Goal: Navigation & Orientation: Find specific page/section

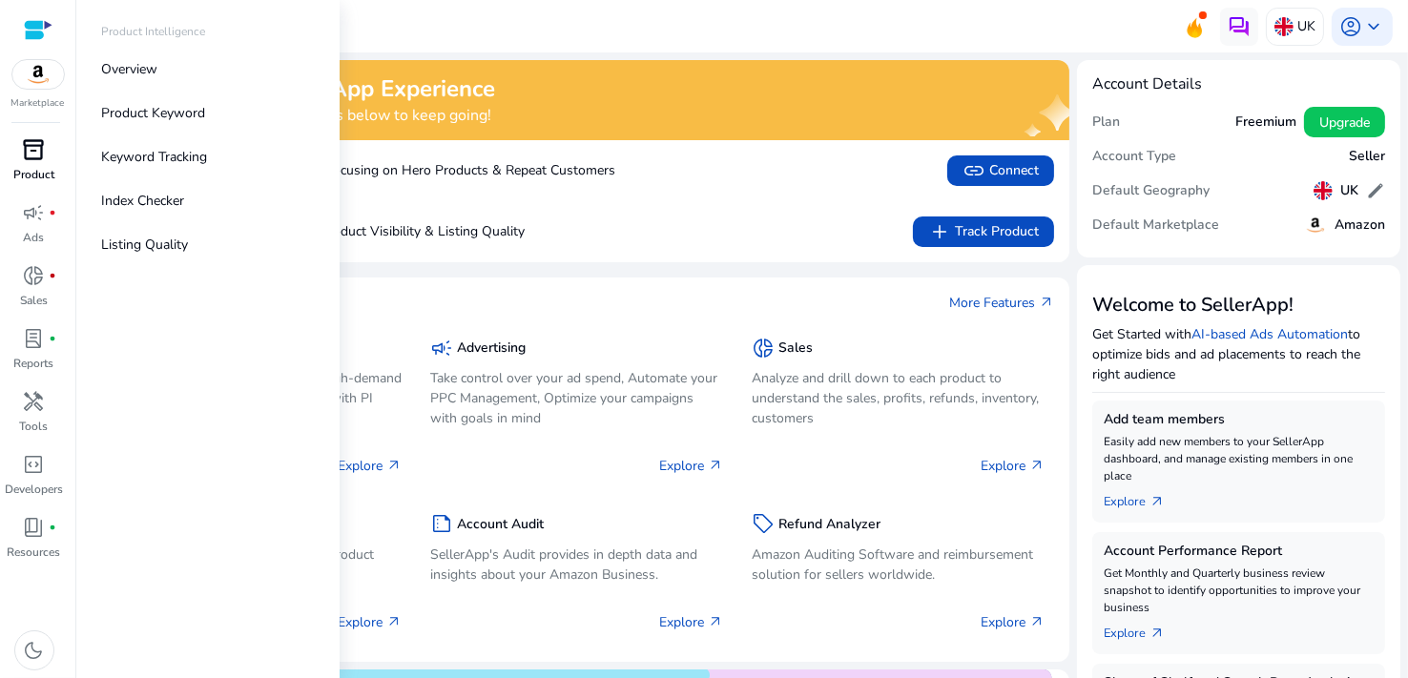
click at [34, 155] on span "inventory_2" at bounding box center [34, 149] width 23 height 23
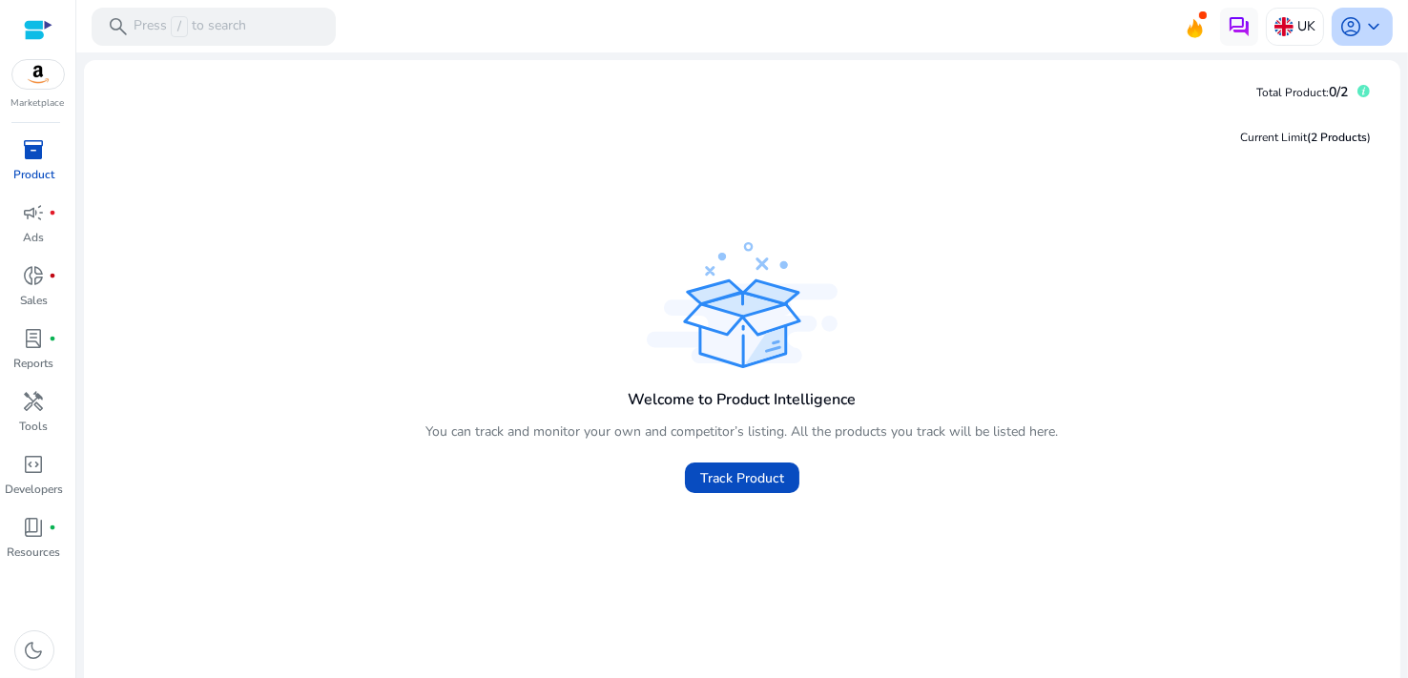
click at [1362, 25] on span "keyboard_arrow_down" at bounding box center [1373, 26] width 23 height 23
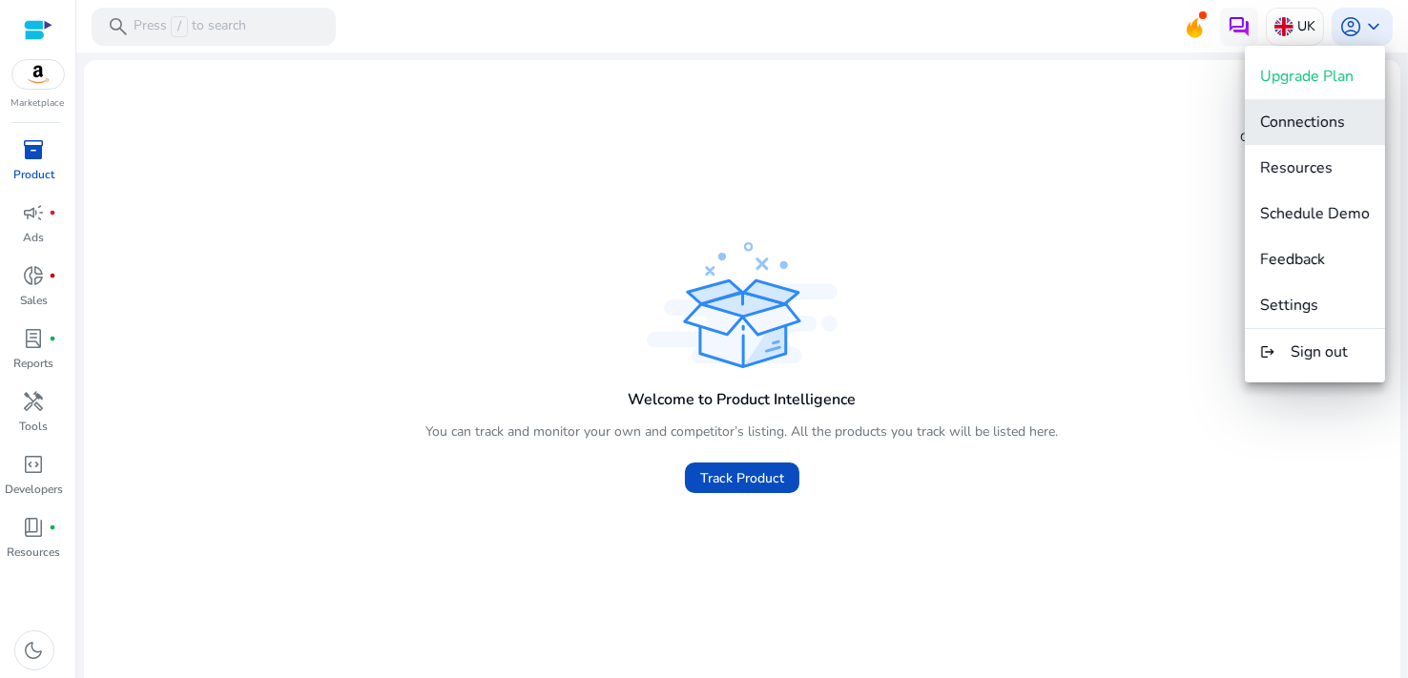
click at [1314, 116] on span "Connections" at bounding box center [1302, 122] width 85 height 21
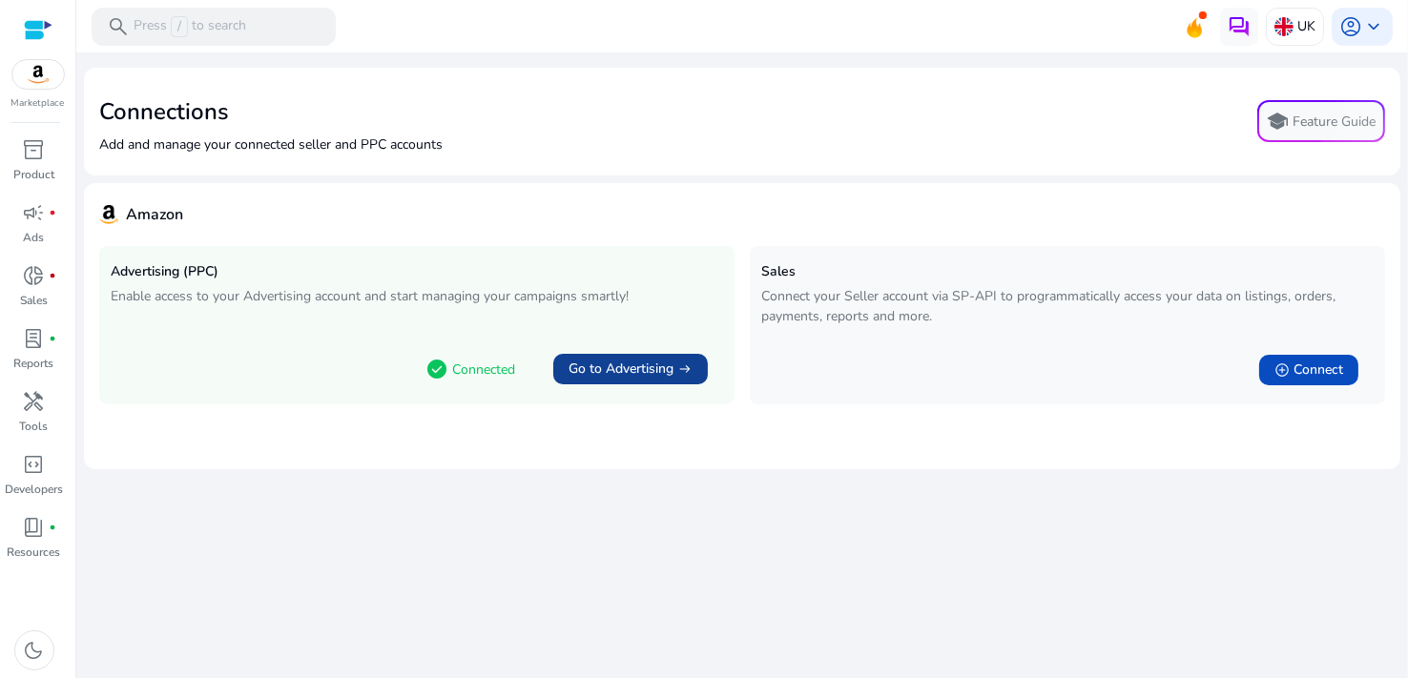
click at [605, 369] on span "Go to Advertising" at bounding box center [621, 369] width 105 height 19
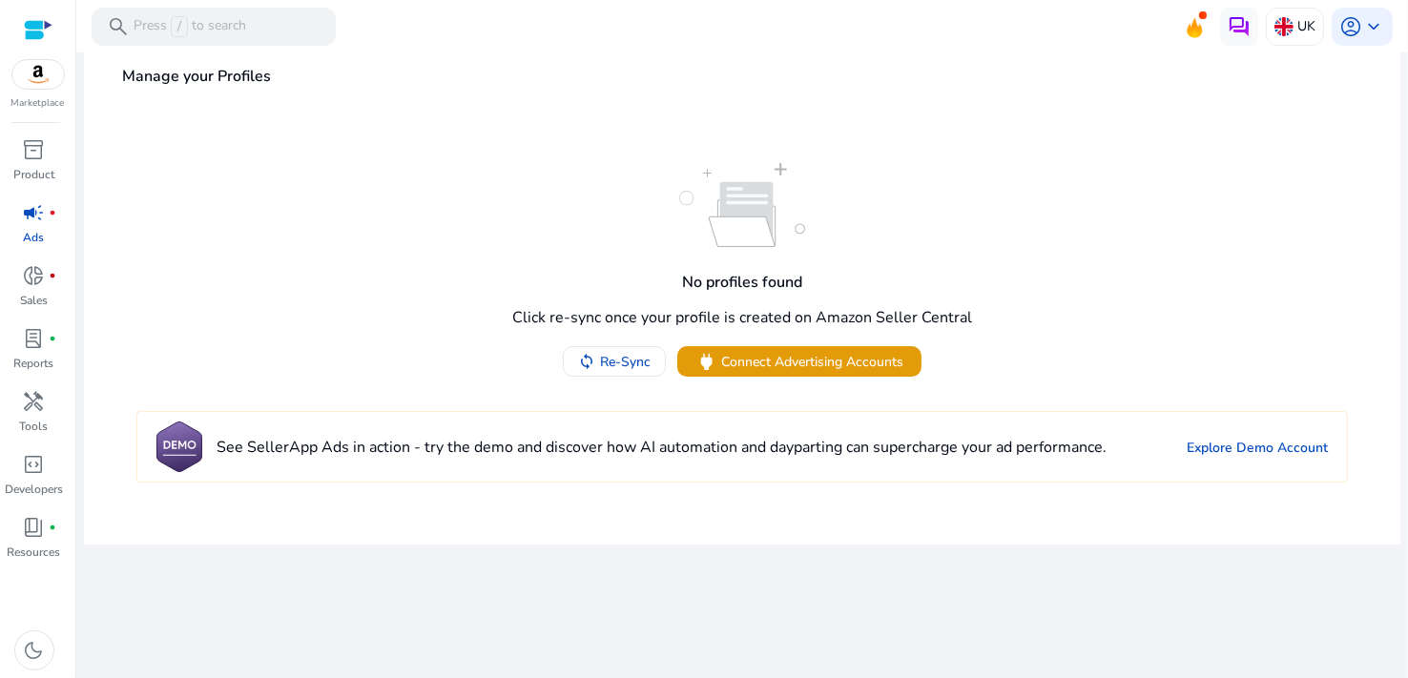
click at [38, 37] on div at bounding box center [38, 30] width 29 height 22
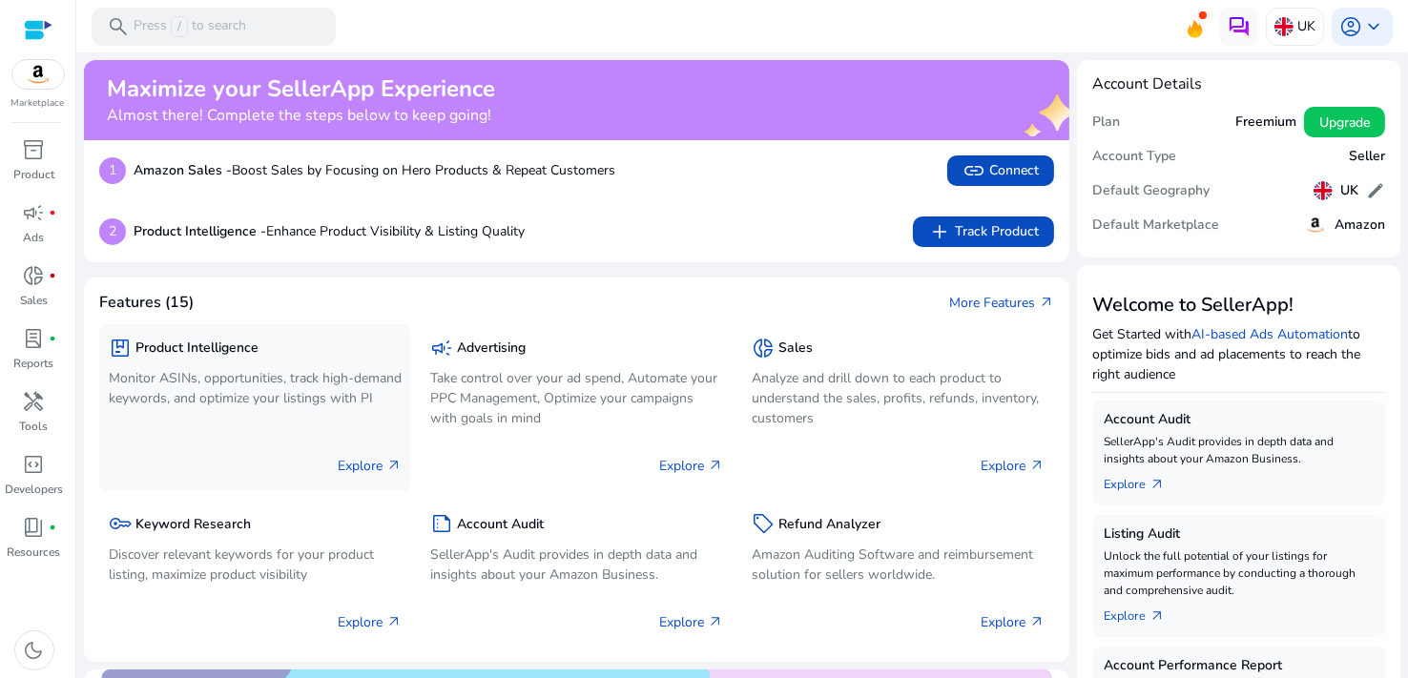
click at [366, 457] on p "Explore arrow_outward" at bounding box center [370, 466] width 64 height 20
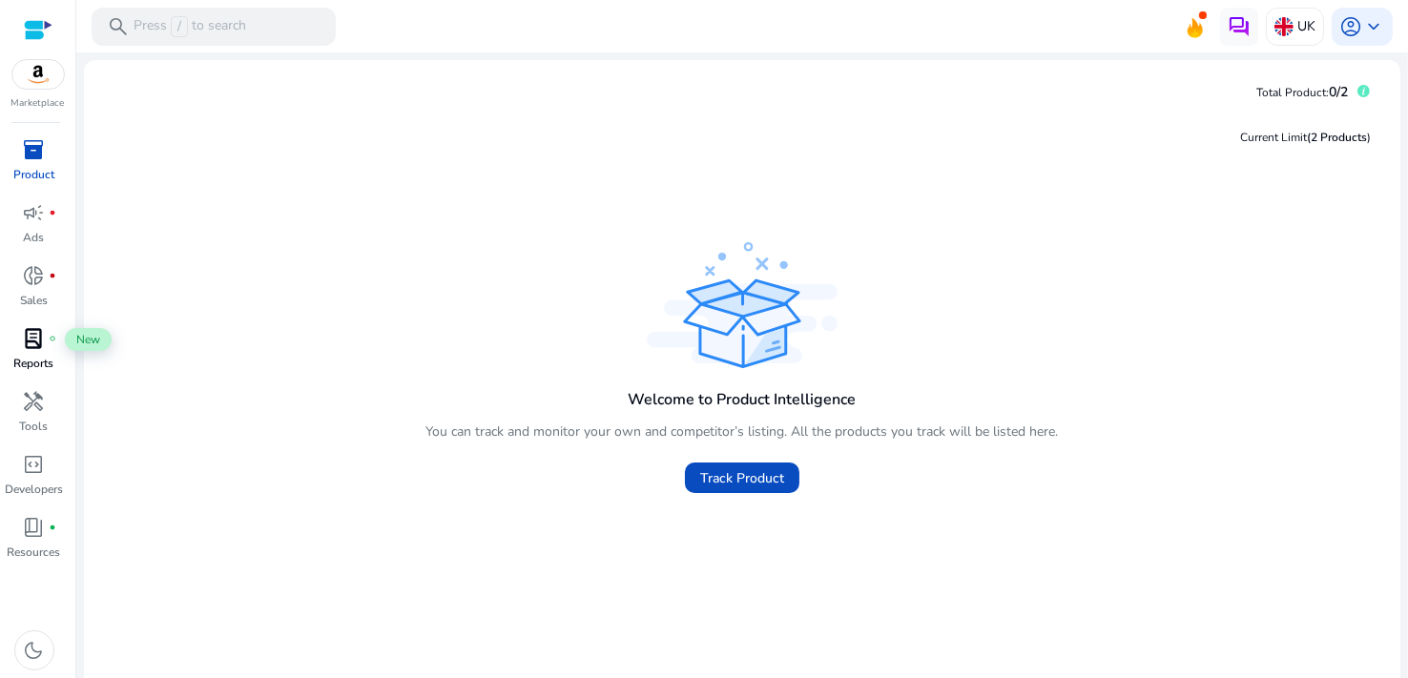
click at [31, 334] on span "lab_profile" at bounding box center [34, 338] width 23 height 23
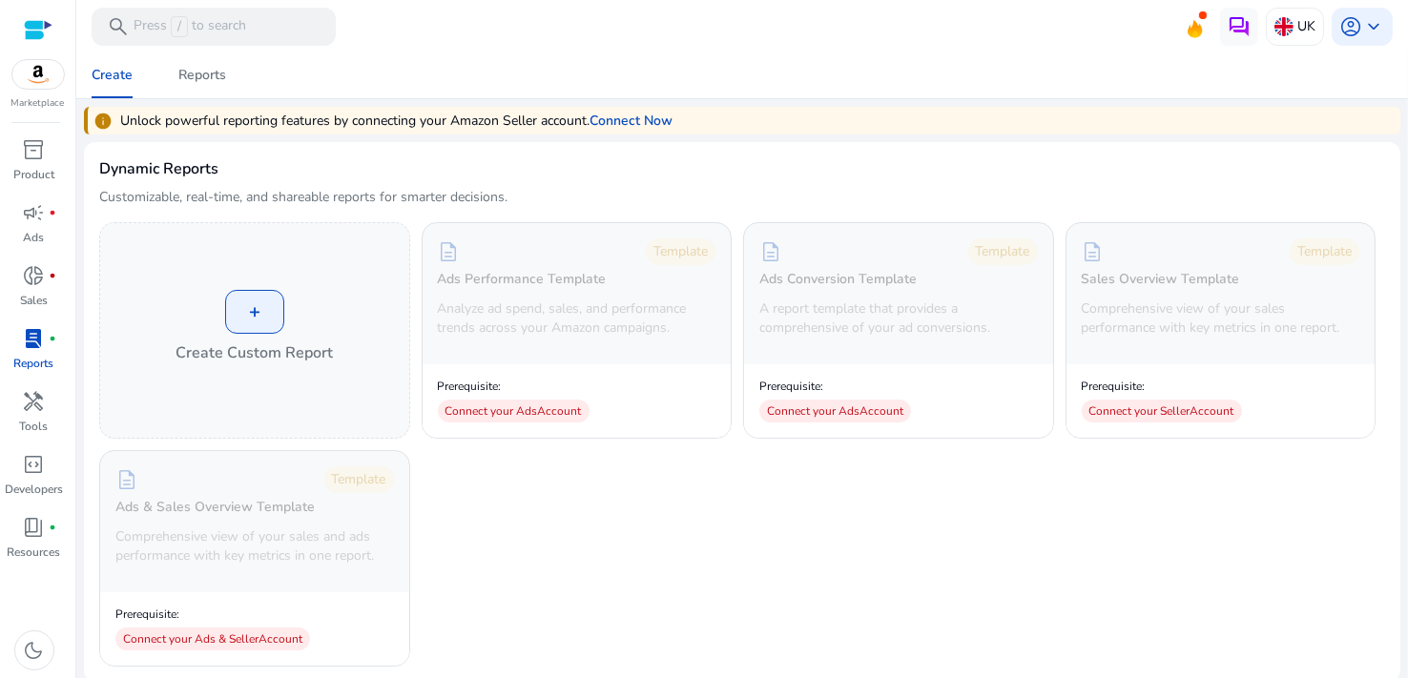
click at [784, 520] on div "+ Create Custom Report description Template Ads Performance Template Analyze ad…" at bounding box center [742, 444] width 1286 height 445
click at [35, 224] on span "campaign" at bounding box center [34, 212] width 23 height 23
